Goal: Information Seeking & Learning: Learn about a topic

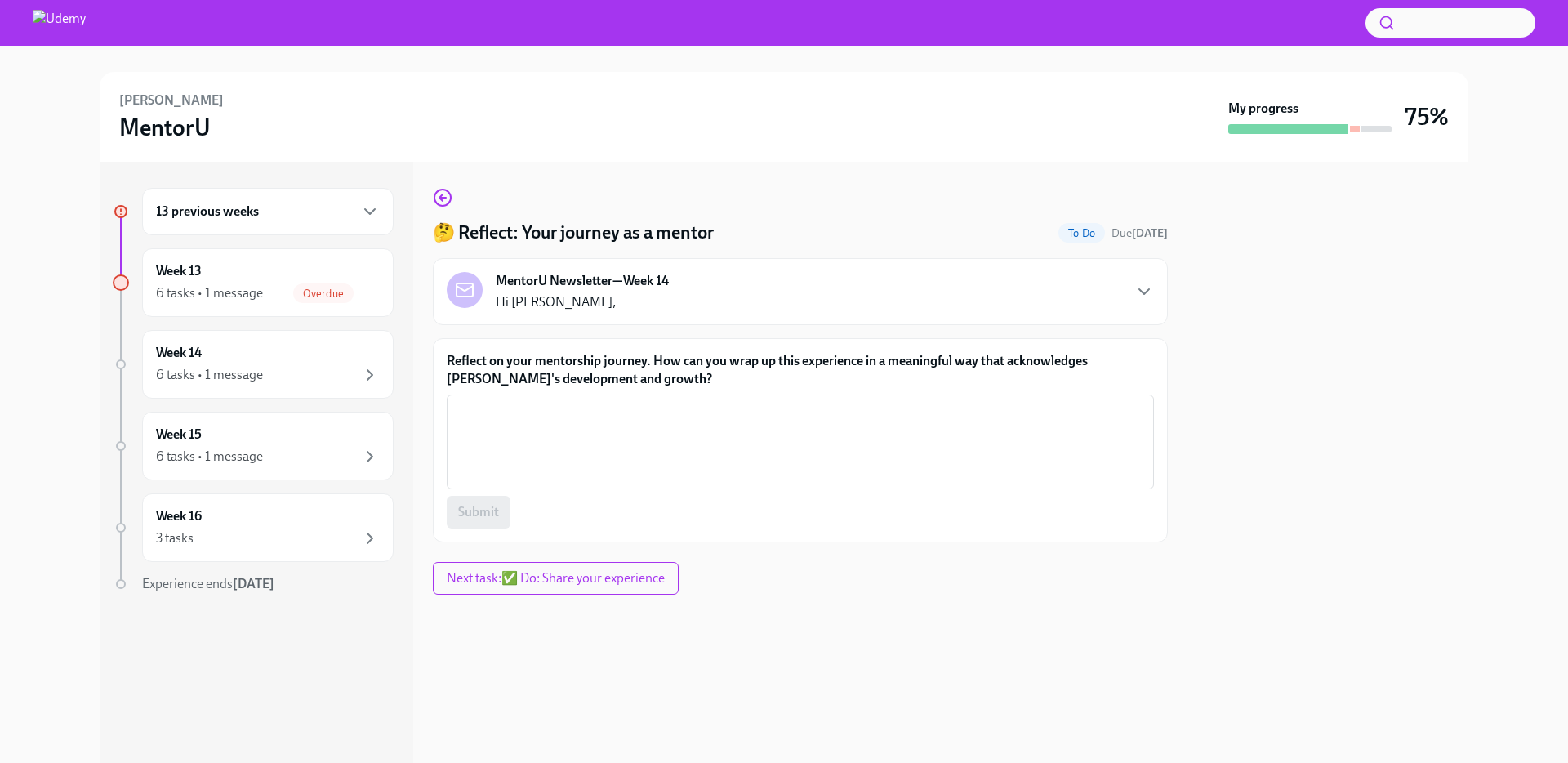
click at [351, 211] on div "13 previous weeks" at bounding box center [268, 211] width 223 height 20
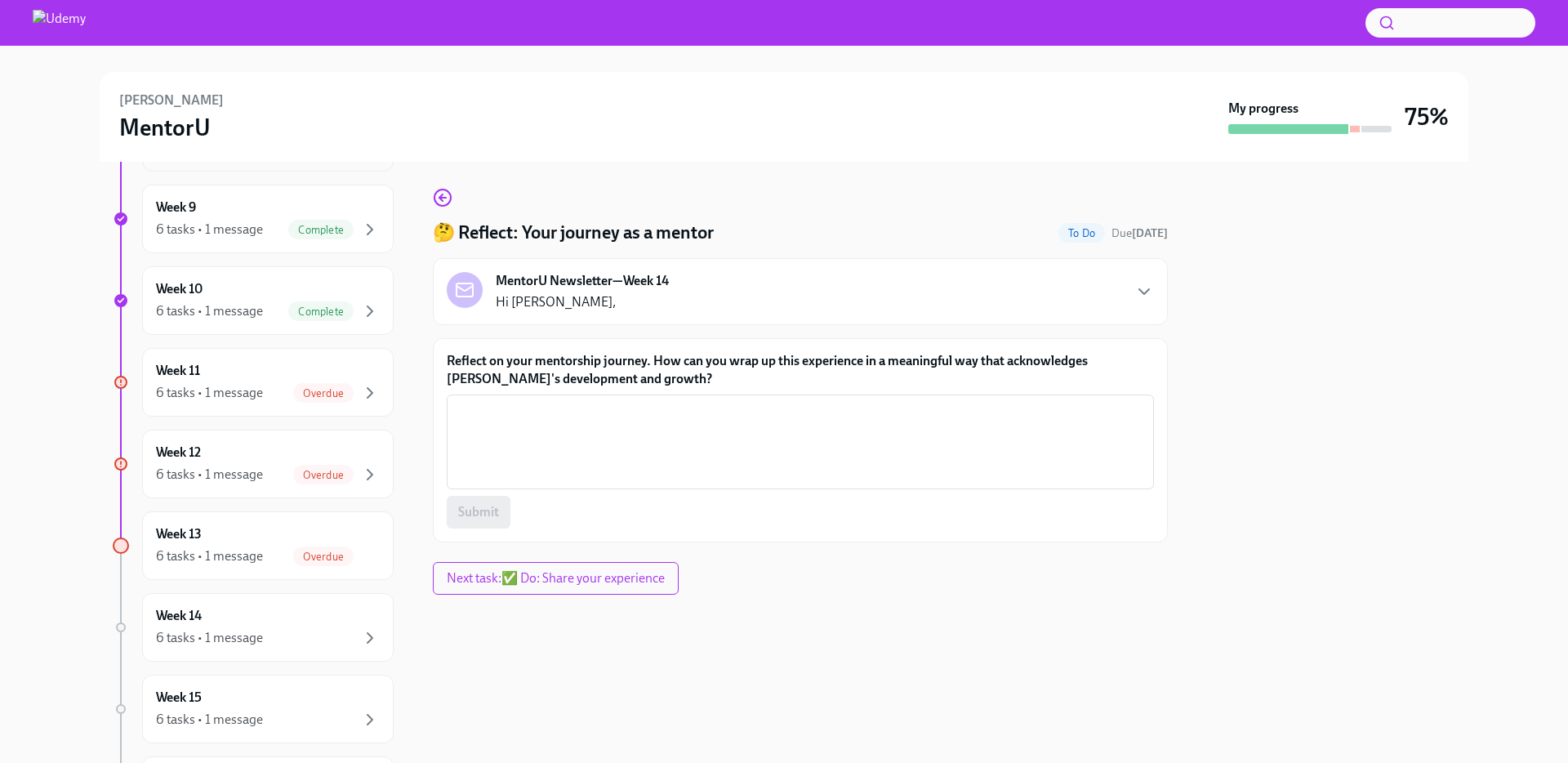
scroll to position [832, 0]
click at [264, 373] on div "Week 11 6 tasks • 1 message Overdue" at bounding box center [268, 380] width 223 height 41
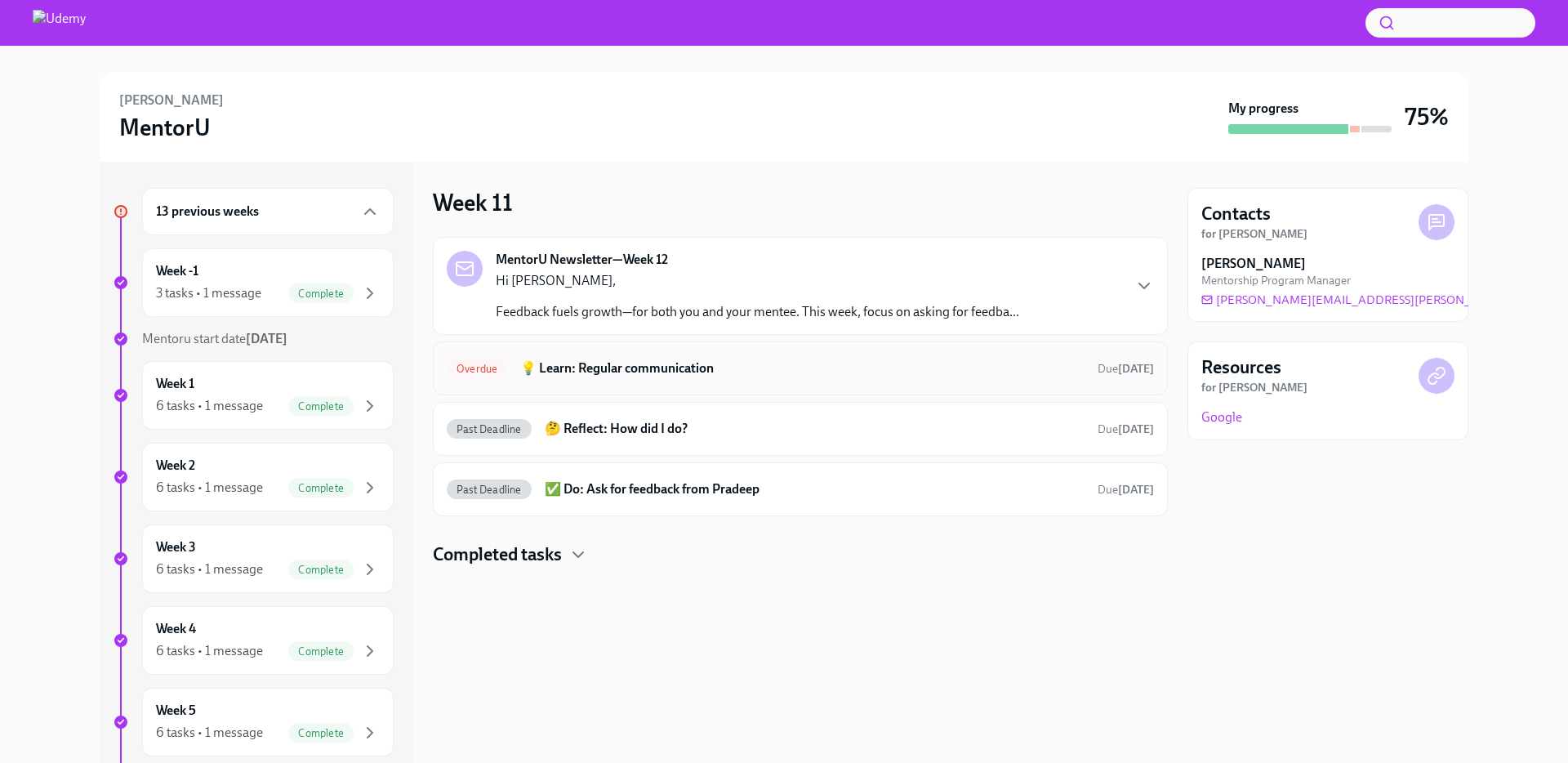
click at [543, 366] on h6 "💡 Learn: Regular communication" at bounding box center [803, 368] width 564 height 18
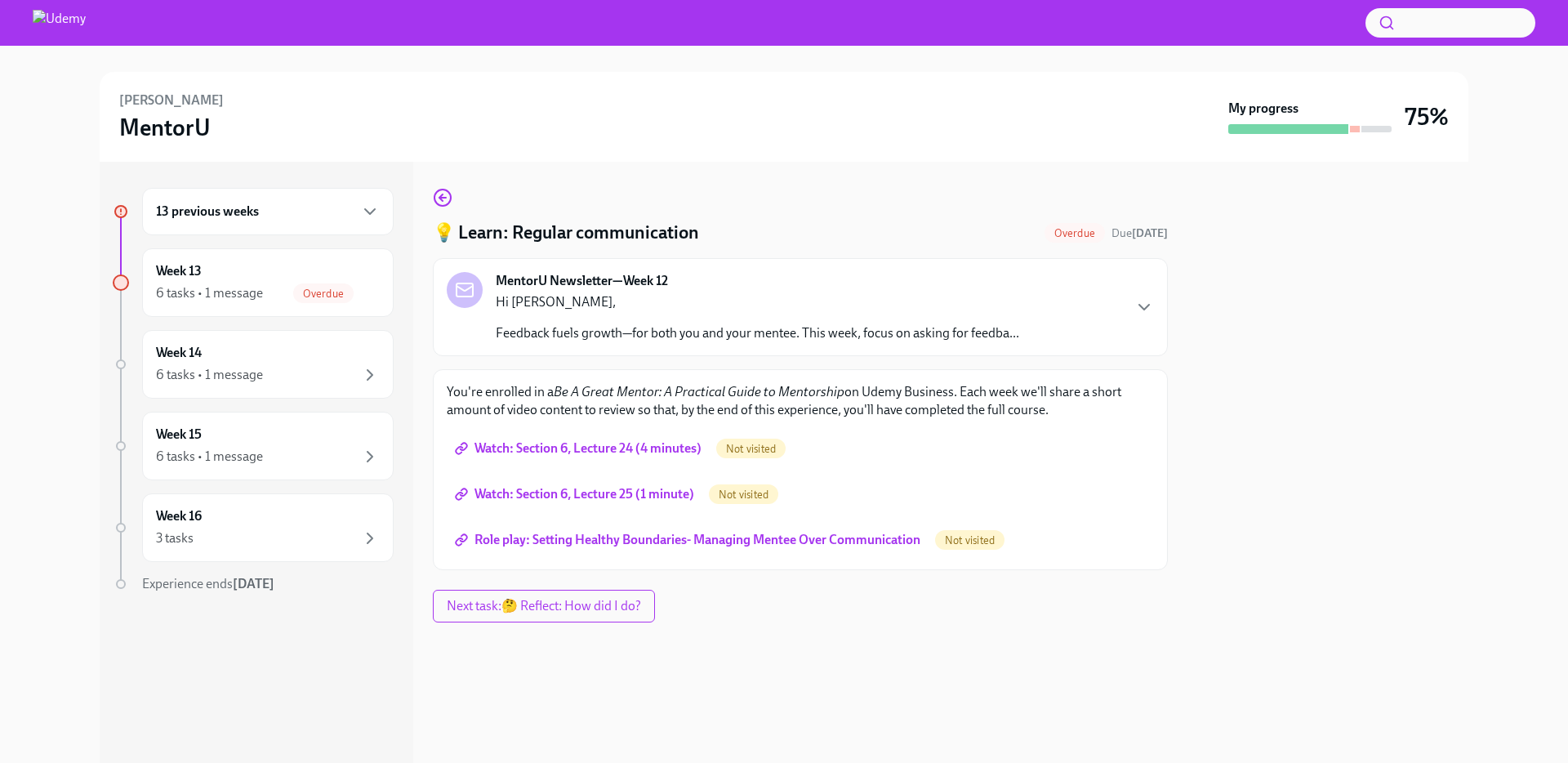
click at [342, 213] on div "13 previous weeks" at bounding box center [268, 211] width 223 height 20
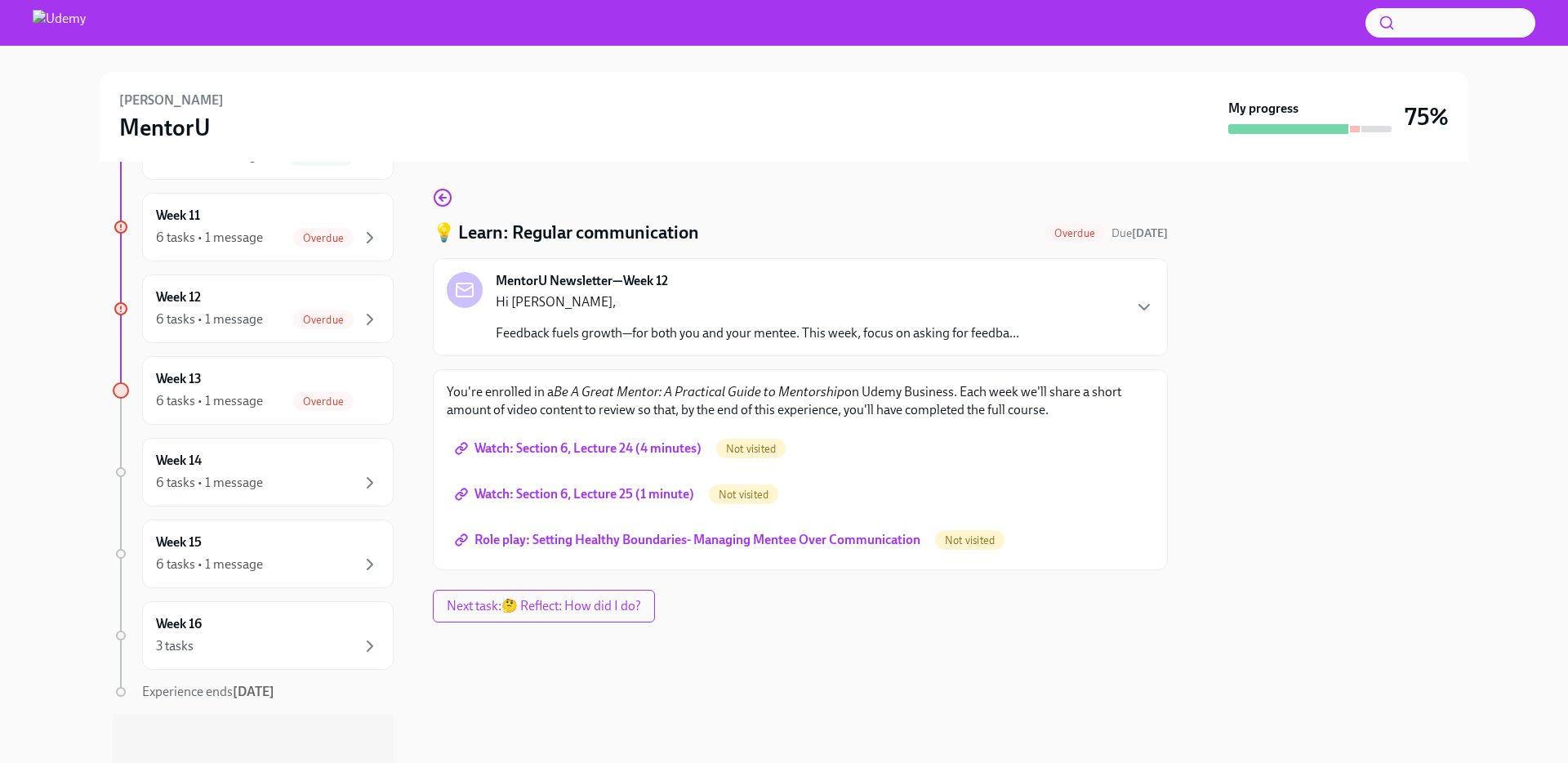
scroll to position [988, 0]
click at [507, 675] on div "💡 Learn: Regular communication Overdue Due [DATE] MentorU Newsletter—Week 12 Hi…" at bounding box center [800, 462] width 735 height 602
